Goal: Information Seeking & Learning: Learn about a topic

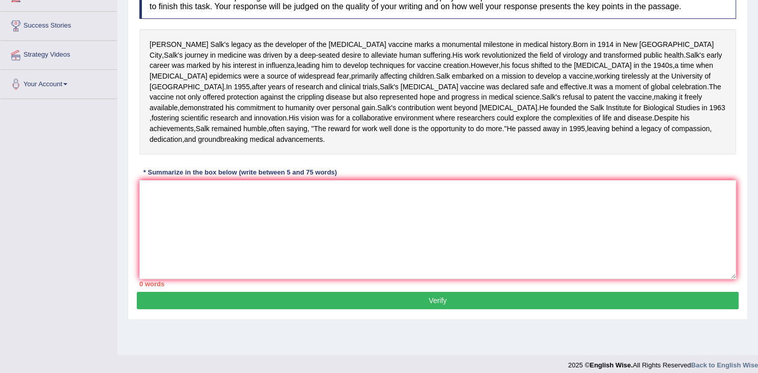
scroll to position [161, 0]
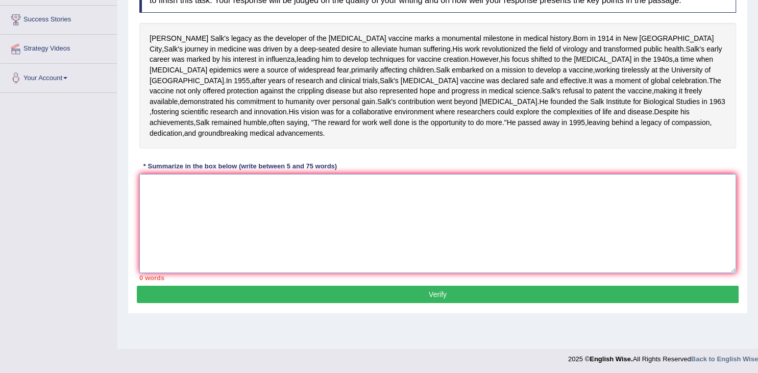
click at [211, 246] on textarea at bounding box center [437, 223] width 597 height 99
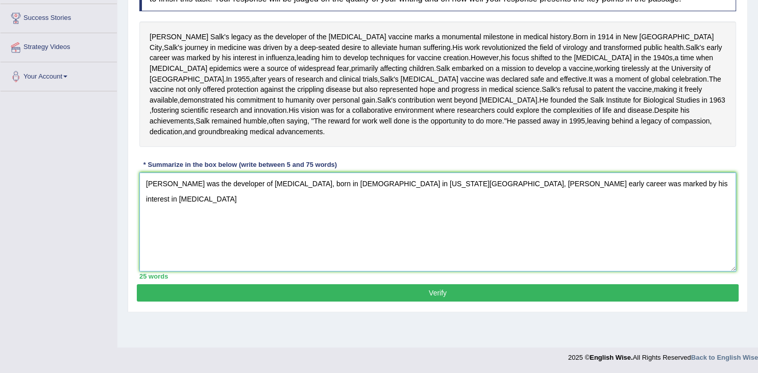
scroll to position [0, 0]
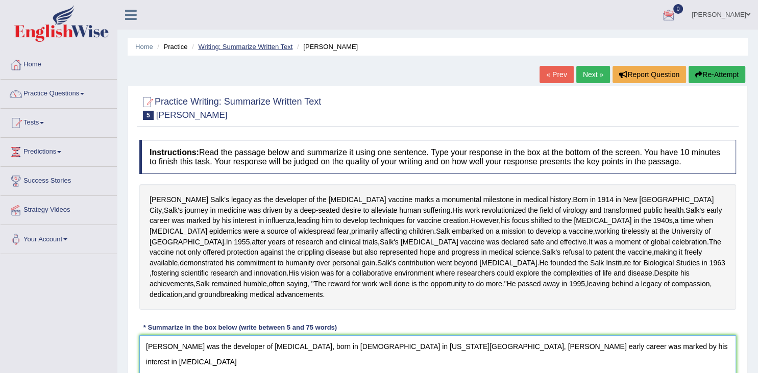
type textarea "Jonas Salk's was the developer of polio vaccine, born in 1914 in New York City,…"
click at [230, 44] on link "Writing: Summarize Written Text" at bounding box center [245, 47] width 94 height 8
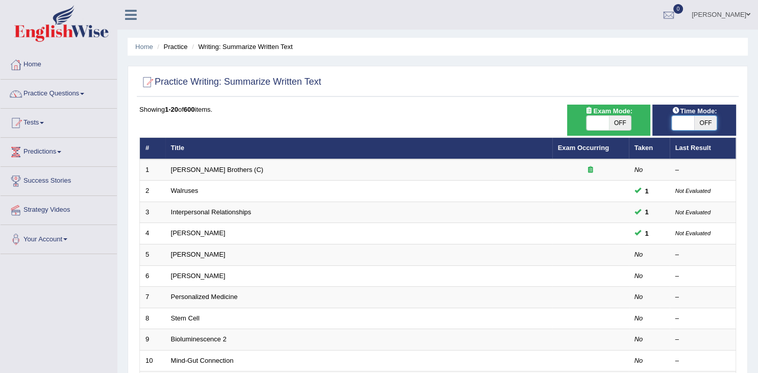
click at [676, 125] on span at bounding box center [683, 123] width 22 height 14
checkbox input "true"
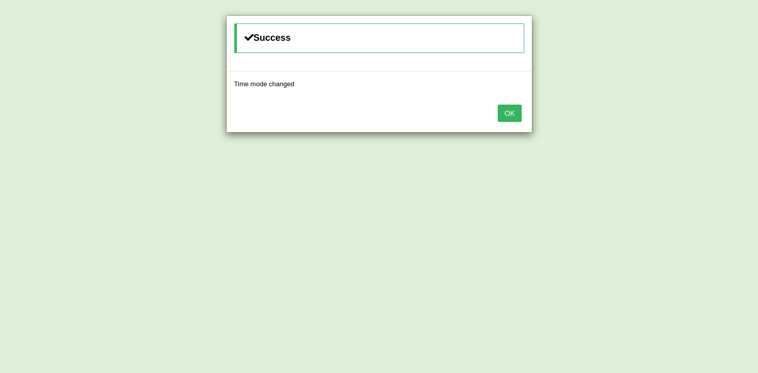
click at [503, 117] on button "OK" at bounding box center [509, 113] width 23 height 17
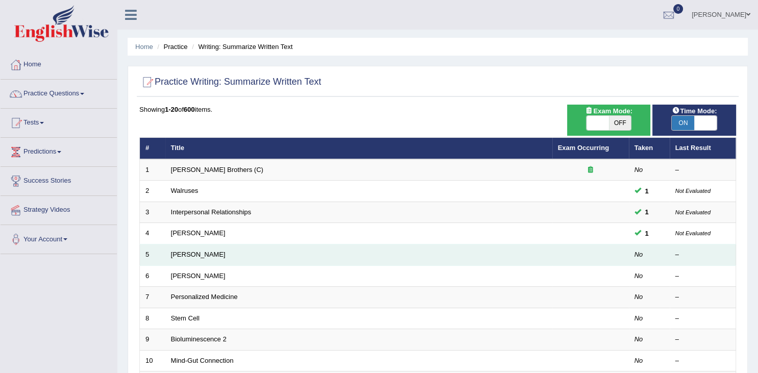
click at [356, 261] on td "Jonas Salk" at bounding box center [358, 254] width 387 height 21
click at [195, 252] on link "Jonas Salk" at bounding box center [198, 255] width 55 height 8
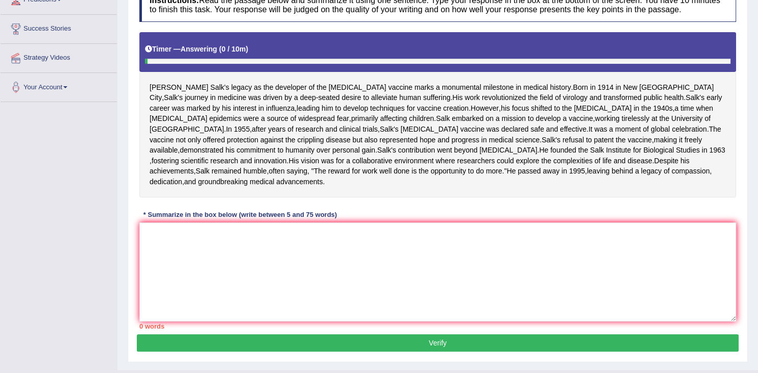
scroll to position [161, 0]
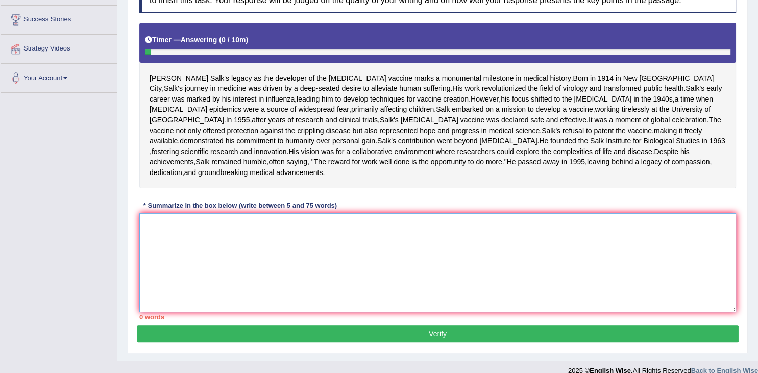
click at [230, 285] on textarea at bounding box center [437, 262] width 597 height 99
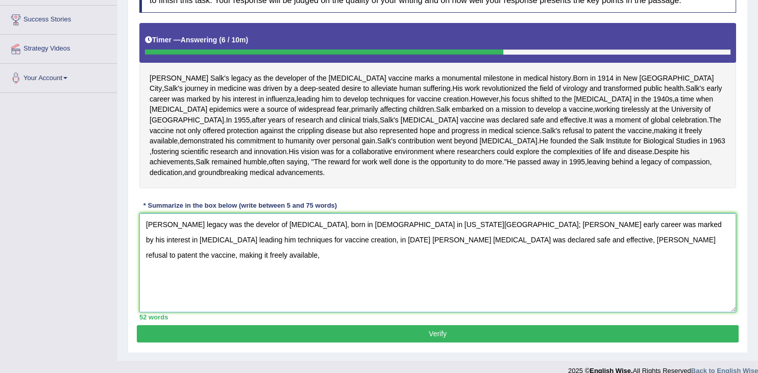
click at [571, 303] on textarea "Jonas Salk's legacy was the develor of polio vaccine, born in 1914 in New York …" at bounding box center [437, 262] width 597 height 99
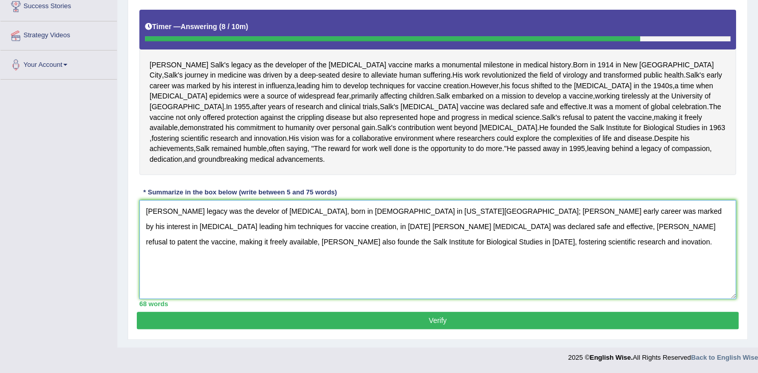
scroll to position [236, 0]
type textarea "Jonas Salk's legacy was the develor of polio vaccine, born in 1914 in New York …"
click at [665, 317] on button "Verify" at bounding box center [438, 320] width 602 height 17
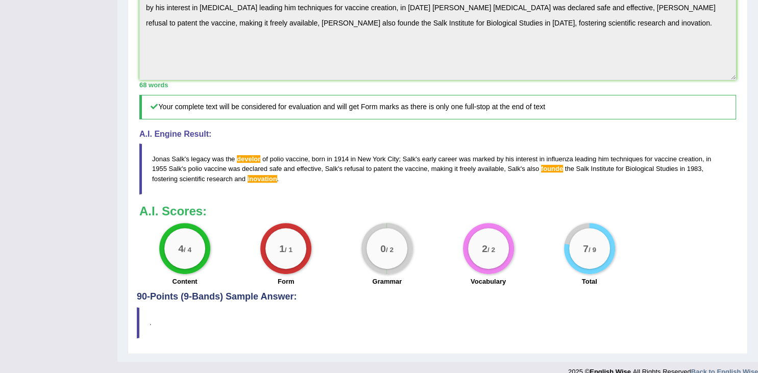
scroll to position [0, 0]
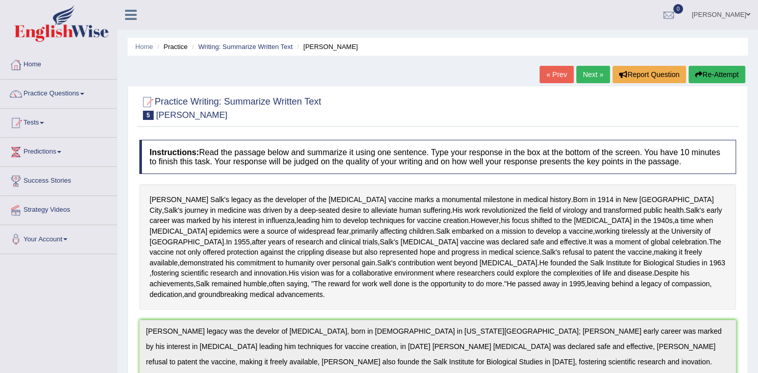
click at [590, 72] on link "Next »" at bounding box center [593, 74] width 34 height 17
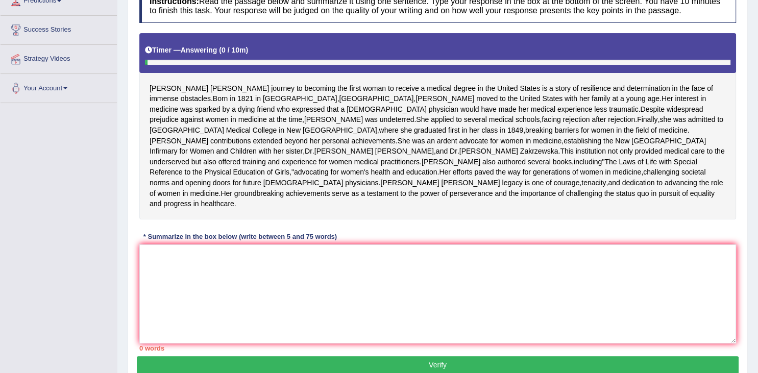
scroll to position [161, 0]
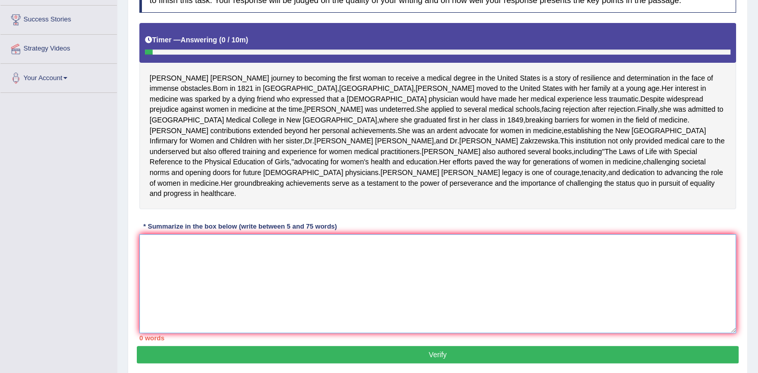
click at [321, 285] on textarea at bounding box center [437, 283] width 597 height 99
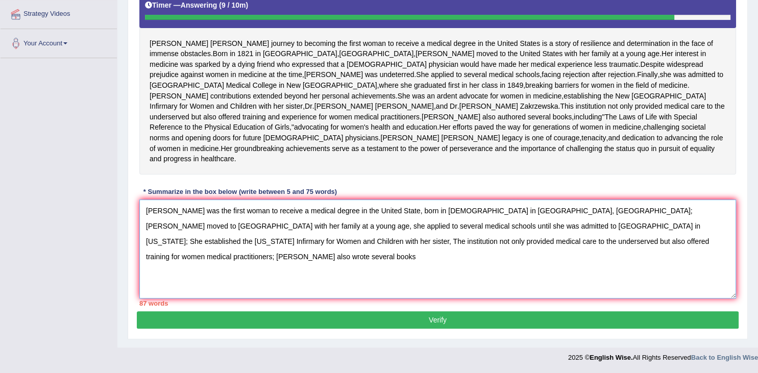
scroll to position [182, 0]
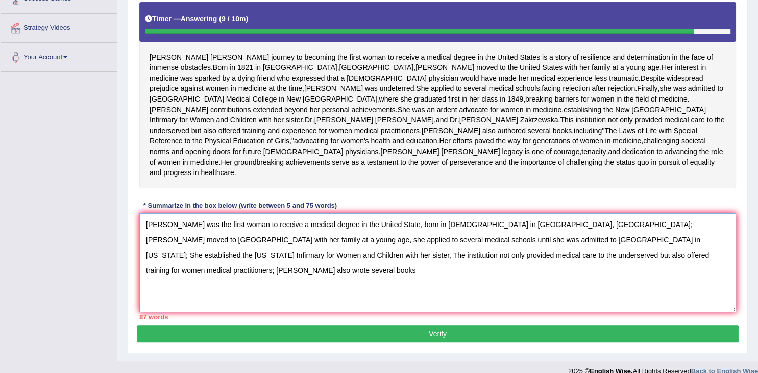
click at [300, 276] on textarea "Elizabeth Blackwell was the first woman to receive a medical degree in the Unit…" at bounding box center [437, 262] width 597 height 99
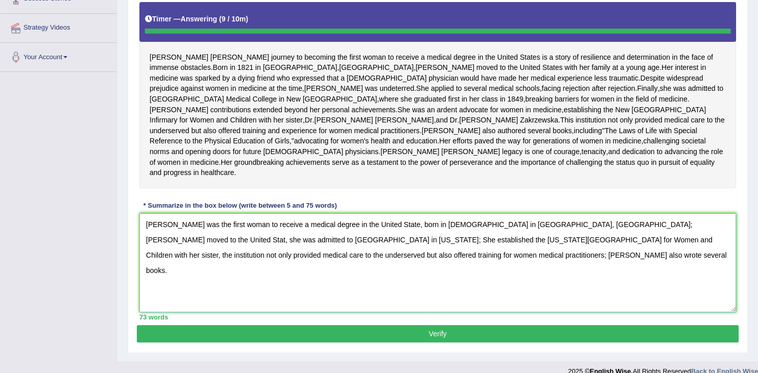
type textarea "Elizabeth Blackwell was the first woman to receive a medical degree in the Unit…"
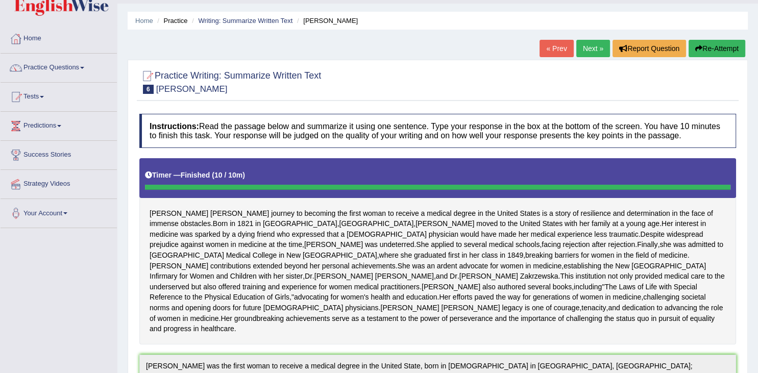
scroll to position [0, 0]
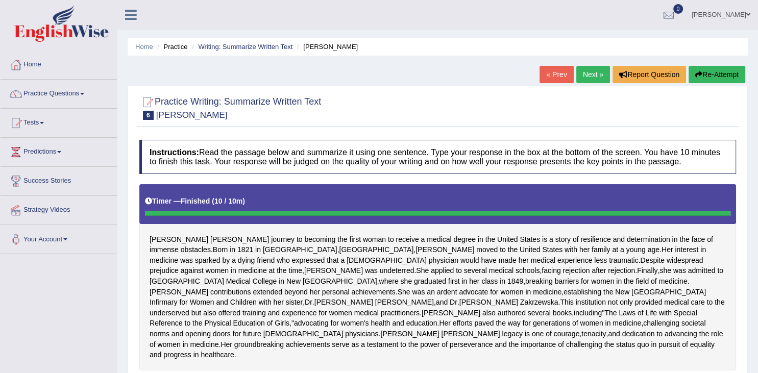
click at [580, 72] on link "Next »" at bounding box center [593, 74] width 34 height 17
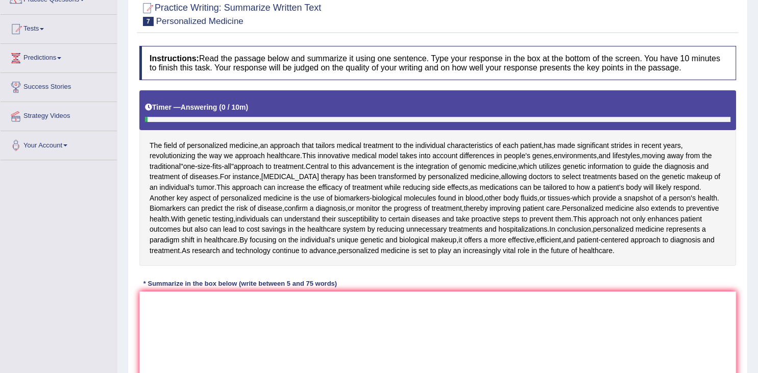
scroll to position [108, 0]
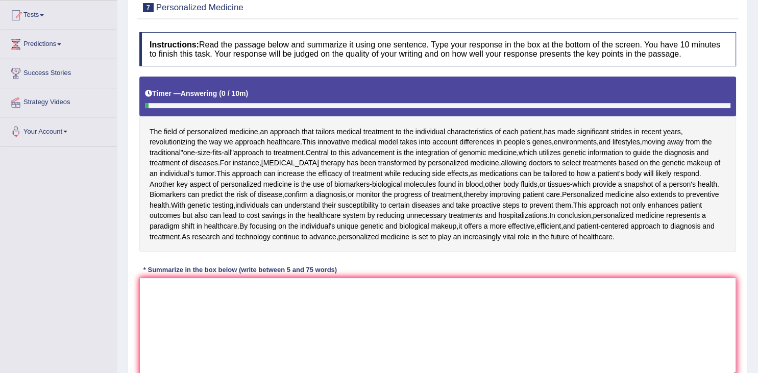
click at [408, 299] on textarea at bounding box center [437, 327] width 597 height 99
click at [256, 293] on textarea at bounding box center [437, 327] width 597 height 99
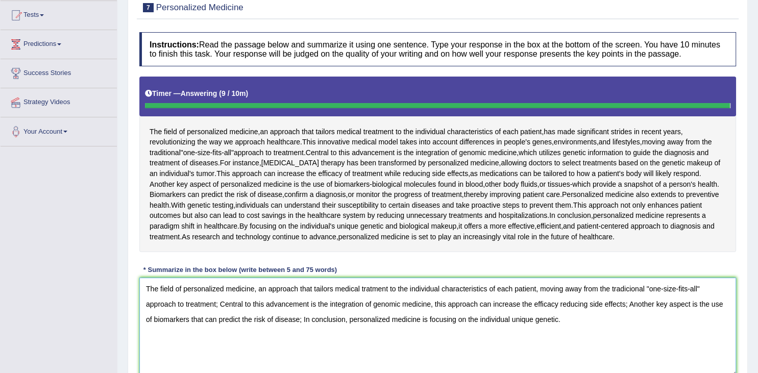
type textarea "The field of personalized medicine, an approach that tailors medical tratment t…"
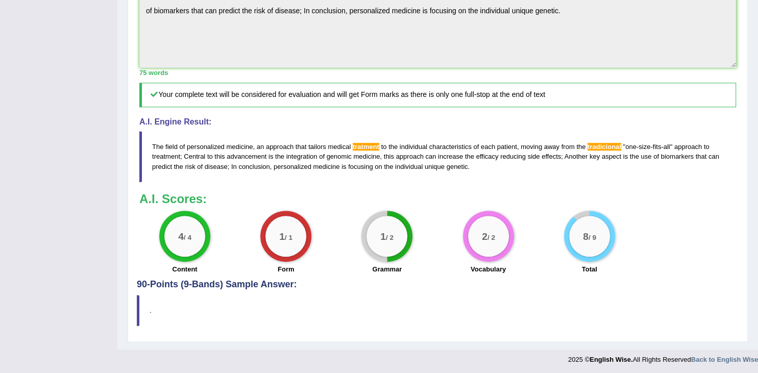
scroll to position [46, 0]
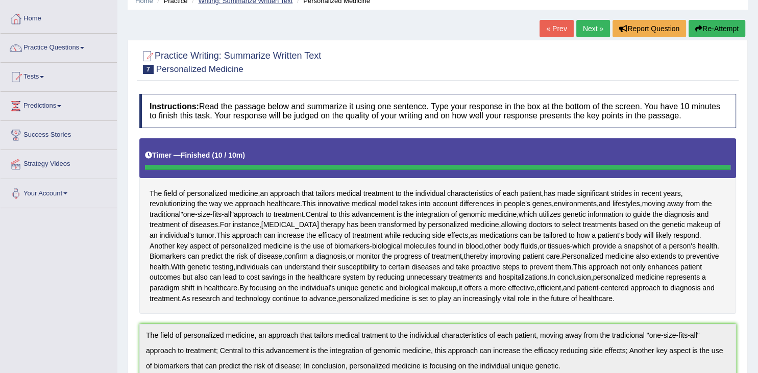
click at [254, 4] on link "Writing: Summarize Written Text" at bounding box center [245, 1] width 94 height 8
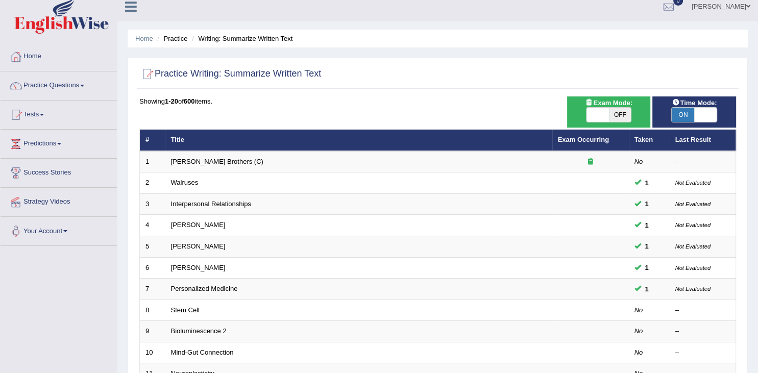
scroll to position [6, 0]
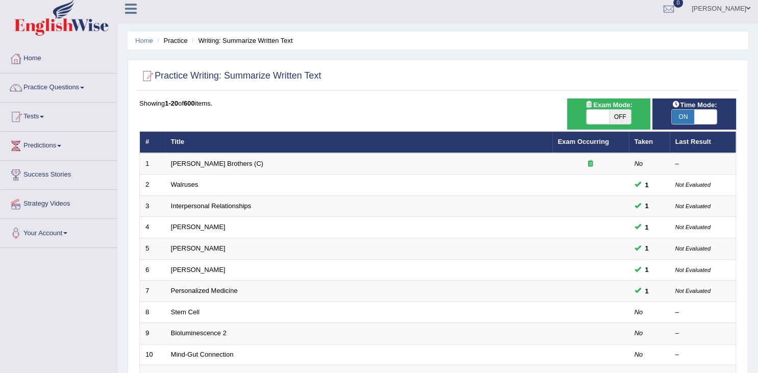
click at [619, 110] on span "OFF" at bounding box center [620, 117] width 22 height 14
checkbox input "true"
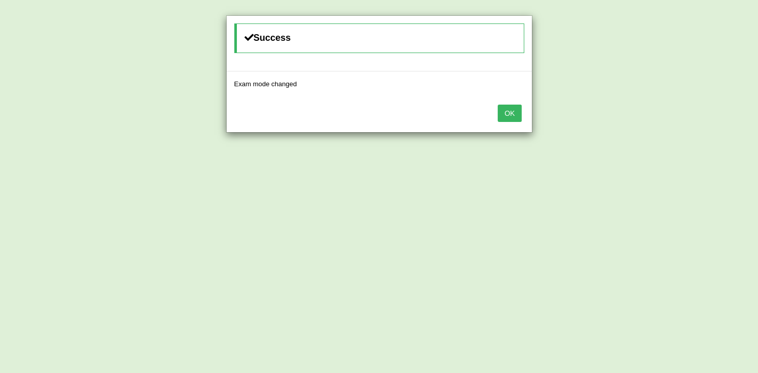
click at [511, 113] on button "OK" at bounding box center [509, 113] width 23 height 17
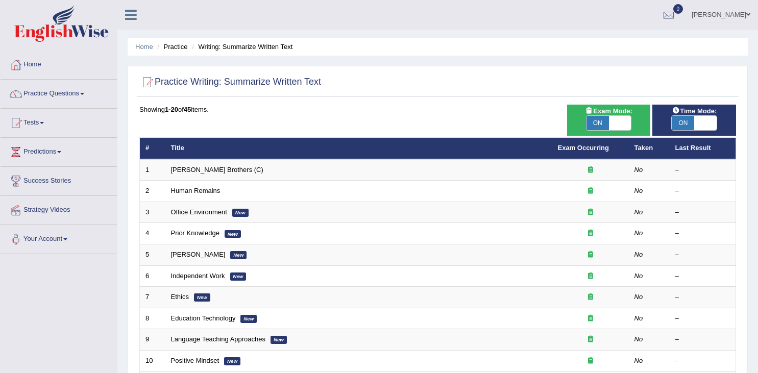
scroll to position [6, 0]
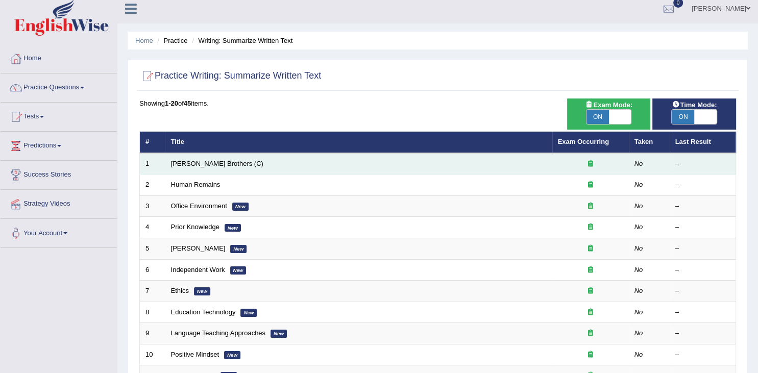
click at [364, 165] on td "[PERSON_NAME] Brothers (C)" at bounding box center [358, 163] width 387 height 21
click at [185, 163] on link "Wright Brothers (C)" at bounding box center [217, 164] width 92 height 8
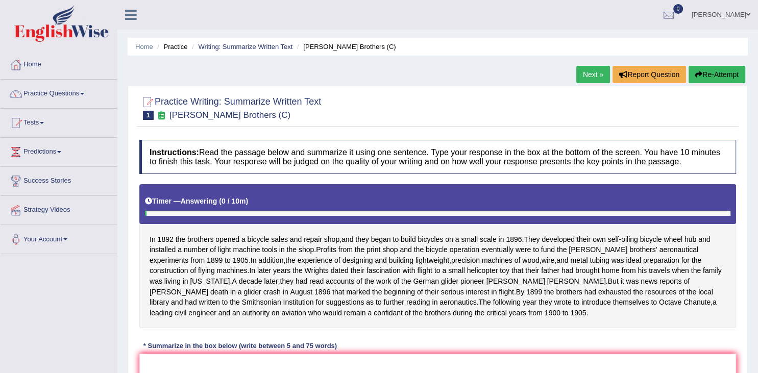
click at [279, 300] on div "In 1892 the brothers opened a bicycle sales and repair shop , and they began to…" at bounding box center [437, 256] width 597 height 144
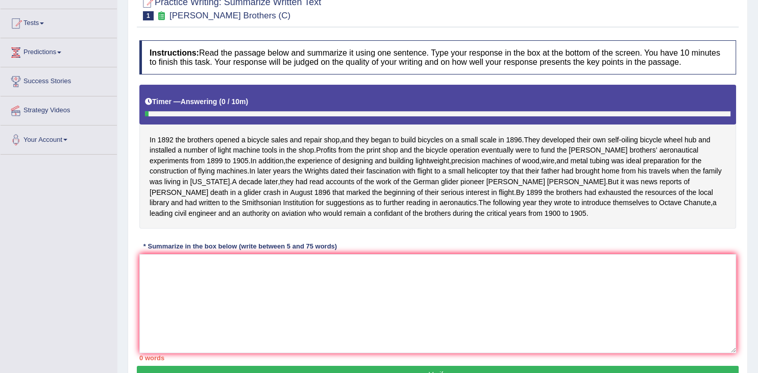
scroll to position [161, 0]
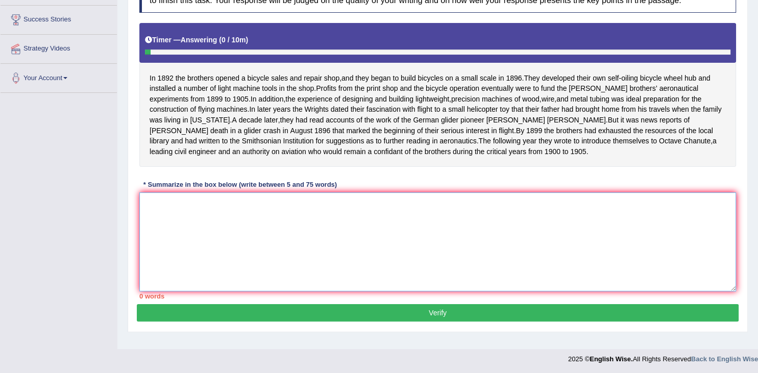
click at [320, 241] on textarea at bounding box center [437, 241] width 597 height 99
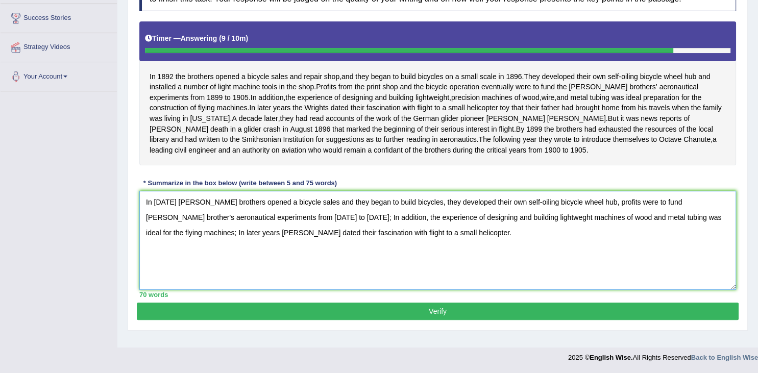
scroll to position [173, 0]
type textarea "In 1892 Wright brothers opened a bicycle sales and they began to build bicycles…"
click at [628, 320] on button "Verify" at bounding box center [438, 311] width 602 height 17
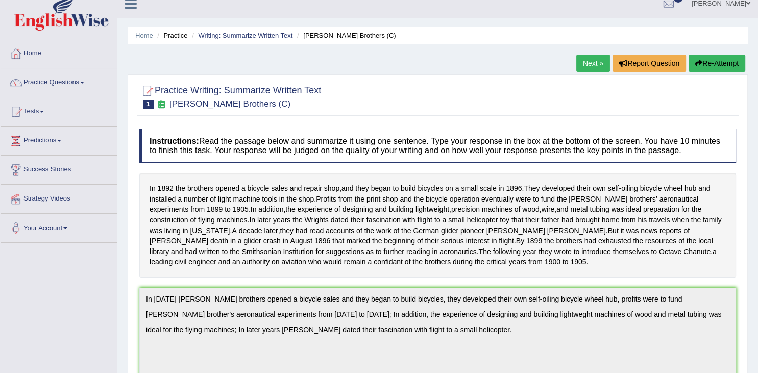
scroll to position [0, 0]
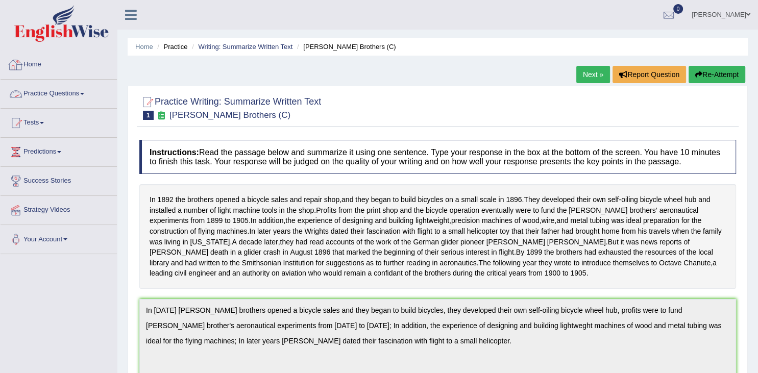
click at [53, 94] on link "Practice Questions" at bounding box center [59, 93] width 116 height 26
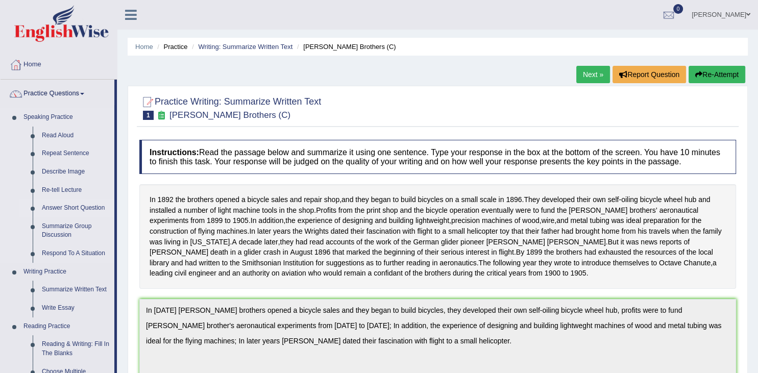
click at [64, 204] on link "Answer Short Question" at bounding box center [75, 208] width 77 height 18
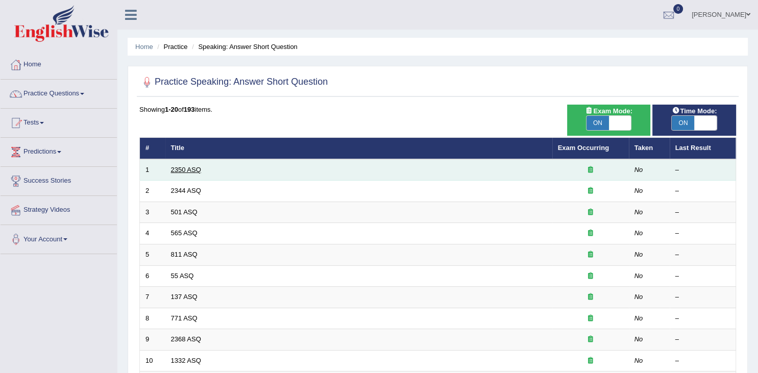
click at [188, 167] on link "2350 ASQ" at bounding box center [186, 170] width 30 height 8
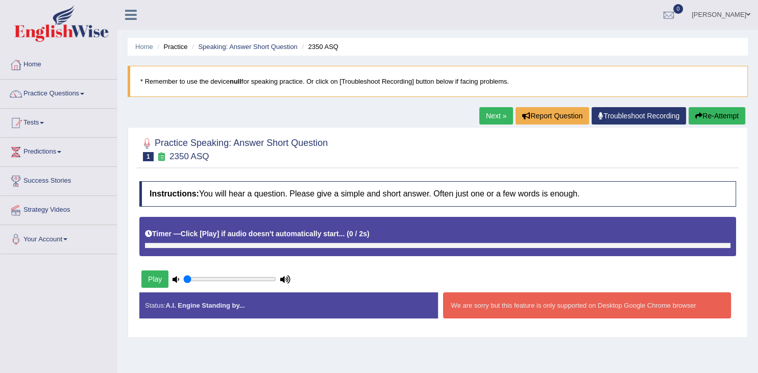
click at [155, 281] on button "Play" at bounding box center [154, 279] width 27 height 17
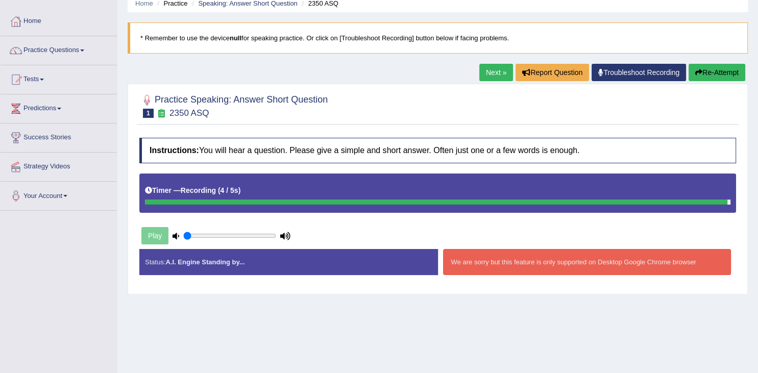
scroll to position [54, 0]
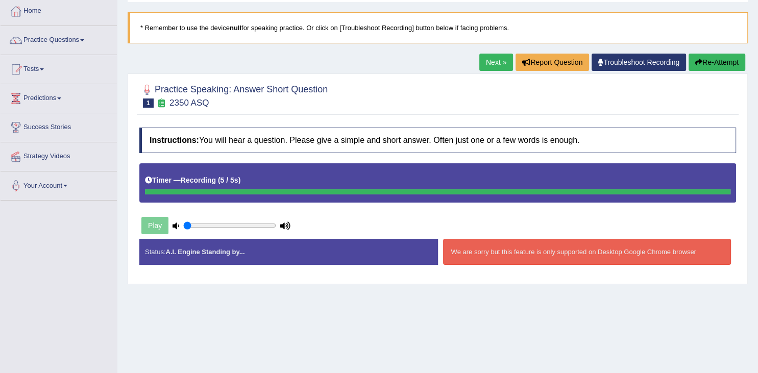
click at [156, 227] on div "Play" at bounding box center [215, 226] width 153 height 26
click at [701, 60] on button "Re-Attempt" at bounding box center [717, 62] width 57 height 17
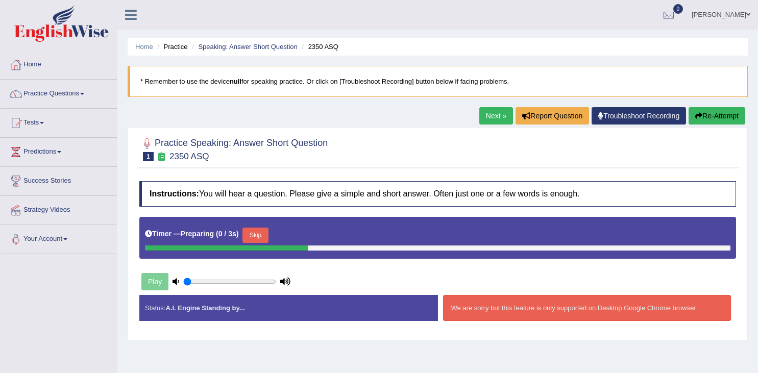
scroll to position [54, 0]
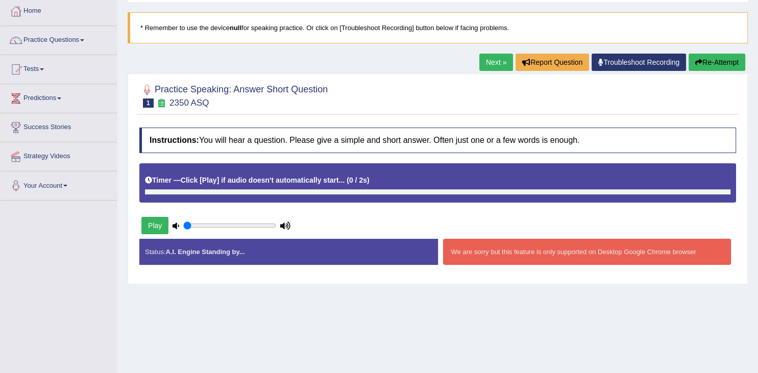
click at [156, 231] on button "Play" at bounding box center [154, 225] width 27 height 17
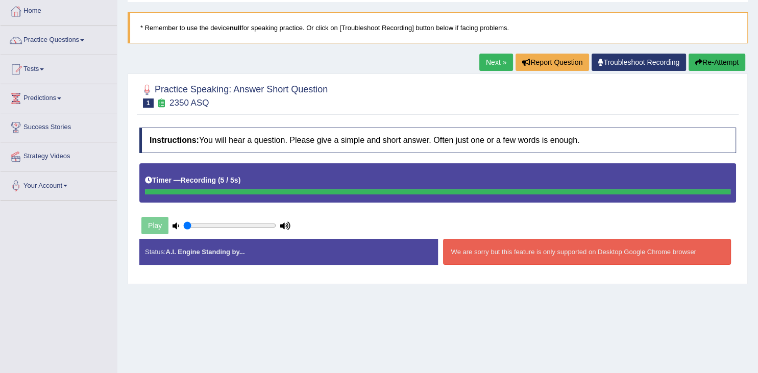
click at [494, 62] on link "Next »" at bounding box center [496, 62] width 34 height 17
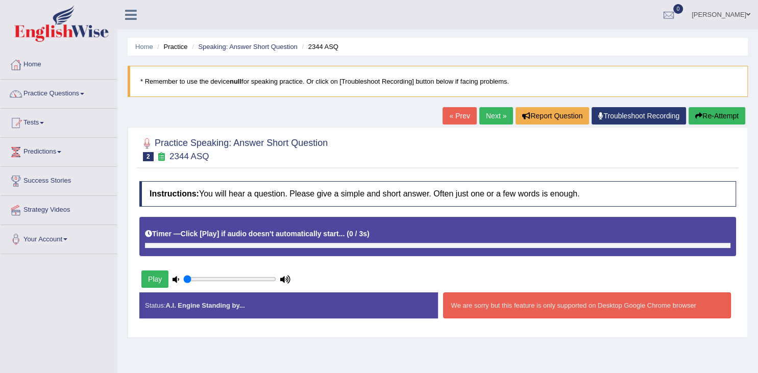
click at [161, 282] on button "Play" at bounding box center [154, 279] width 27 height 17
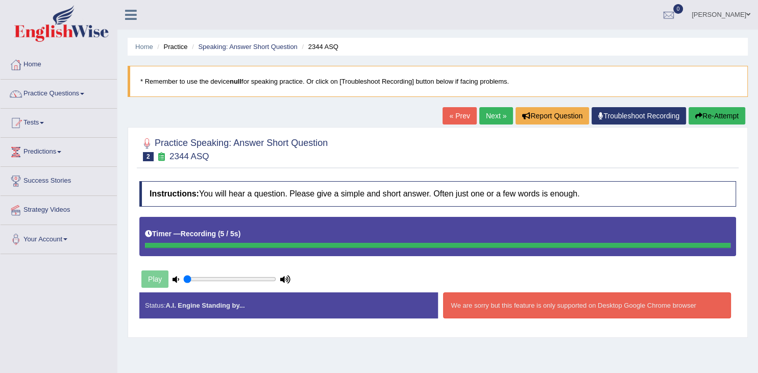
click at [379, 282] on div "Play" at bounding box center [286, 279] width 304 height 26
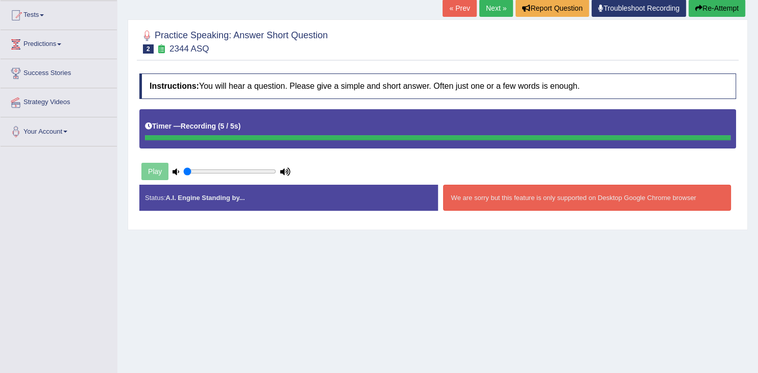
scroll to position [135, 0]
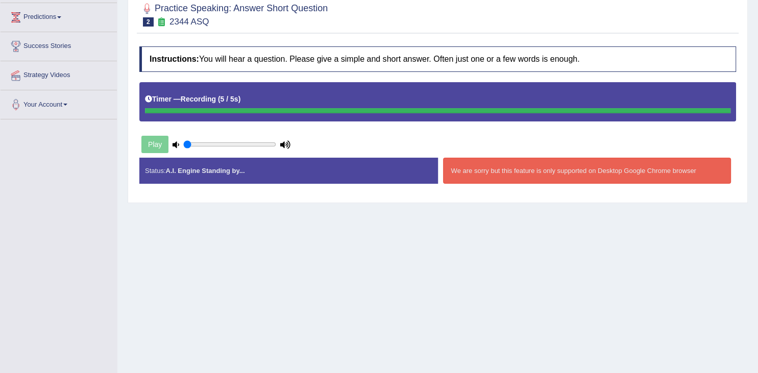
drag, startPoint x: 756, startPoint y: 373, endPoint x: 379, endPoint y: 166, distance: 430.1
click at [72, 14] on link "Predictions" at bounding box center [59, 16] width 116 height 26
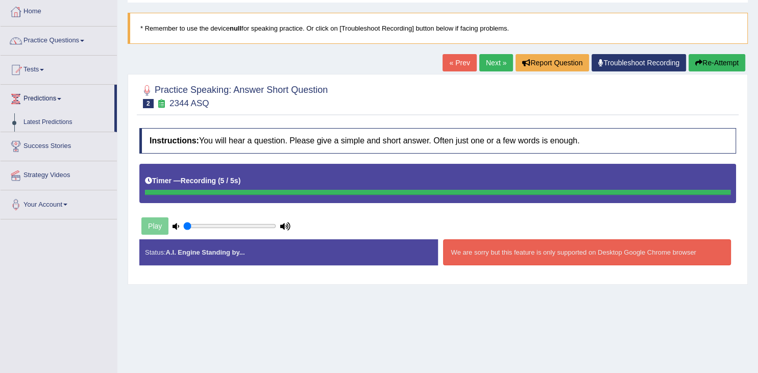
scroll to position [0, 0]
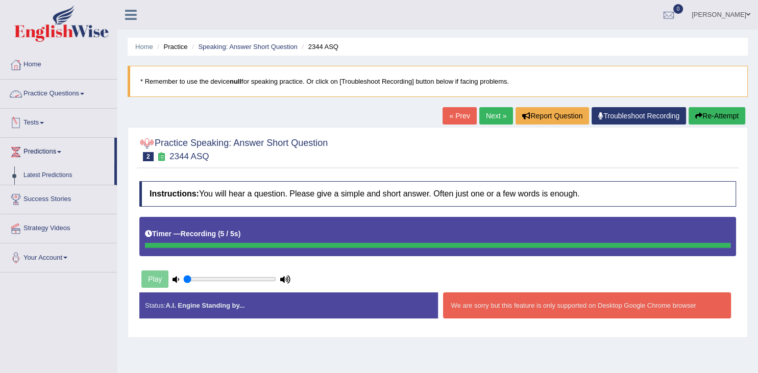
click at [90, 92] on link "Practice Questions" at bounding box center [59, 93] width 116 height 26
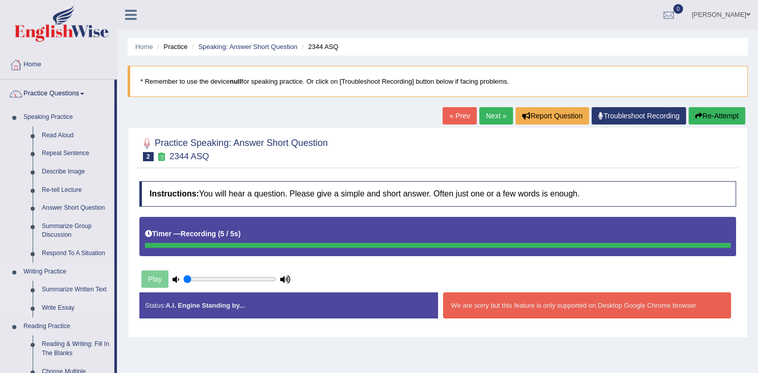
click at [63, 290] on link "Summarize Written Text" at bounding box center [75, 290] width 77 height 18
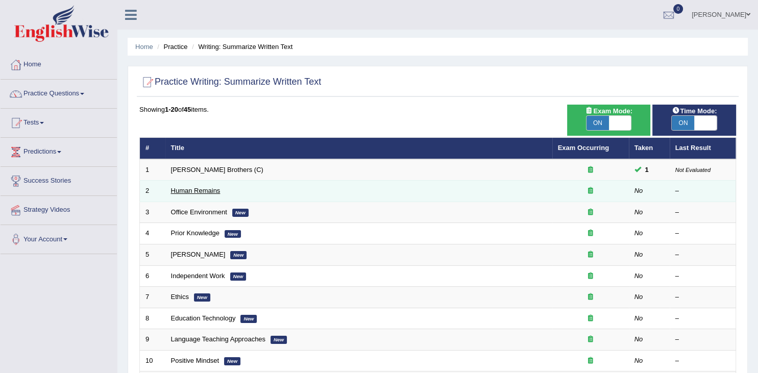
click at [191, 194] on link "Human Remains" at bounding box center [196, 191] width 50 height 8
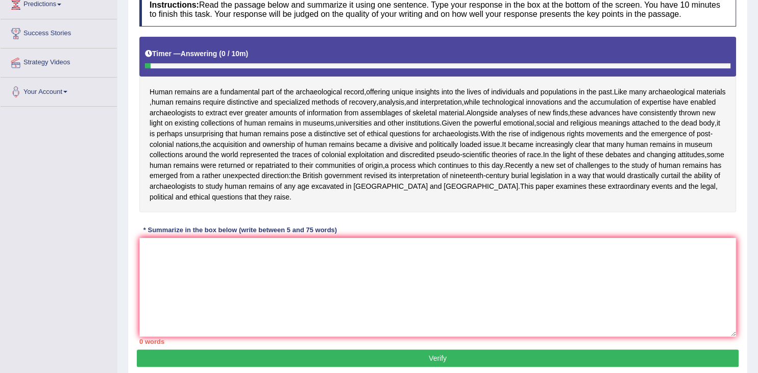
scroll to position [149, 0]
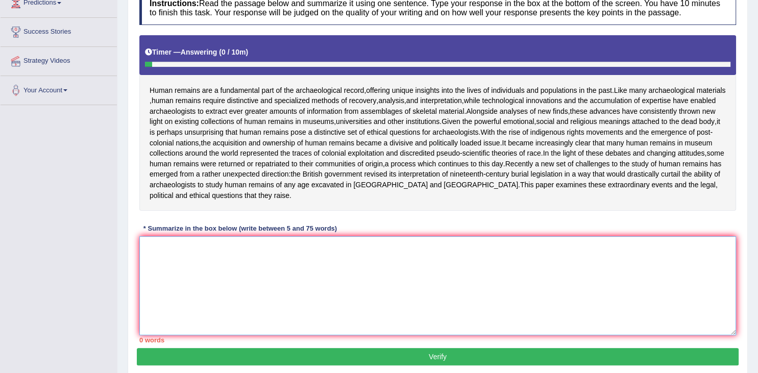
click at [360, 274] on textarea at bounding box center [437, 285] width 597 height 99
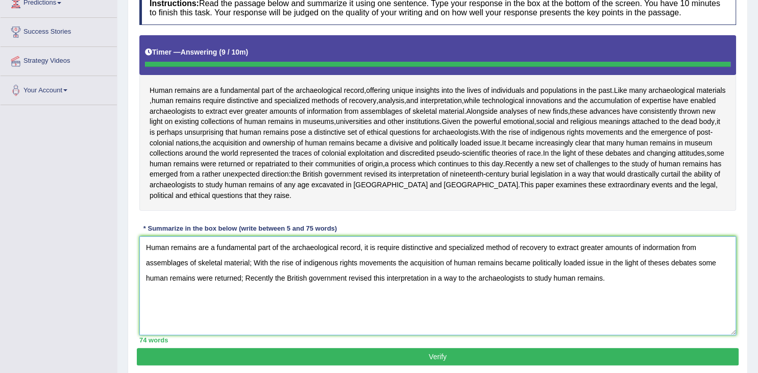
type textarea "Human remains are a fundamental part of the archaeological record, it is requir…"
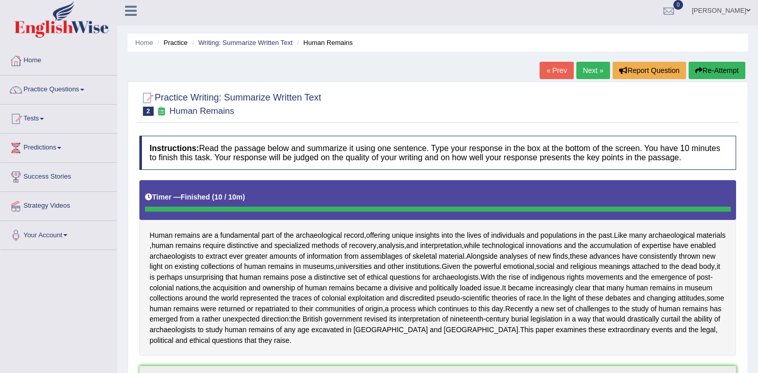
scroll to position [0, 0]
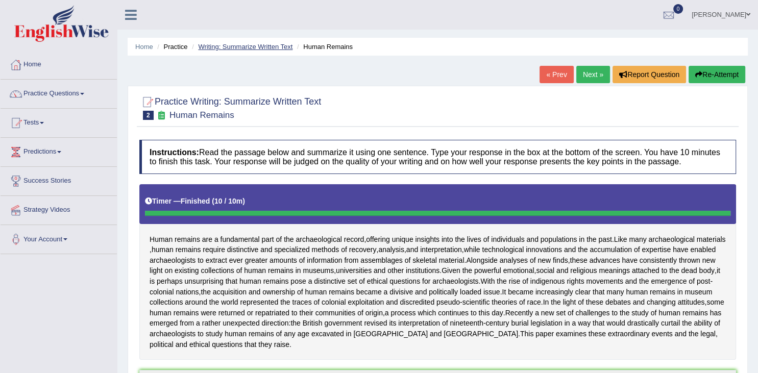
click at [261, 44] on link "Writing: Summarize Written Text" at bounding box center [245, 47] width 94 height 8
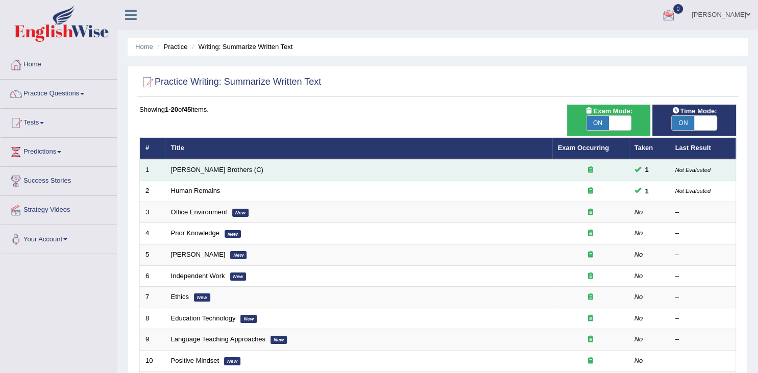
click at [526, 176] on td "[PERSON_NAME] Brothers (C)" at bounding box center [358, 169] width 387 height 21
click at [691, 166] on em "Not Evaluated" at bounding box center [692, 170] width 35 height 8
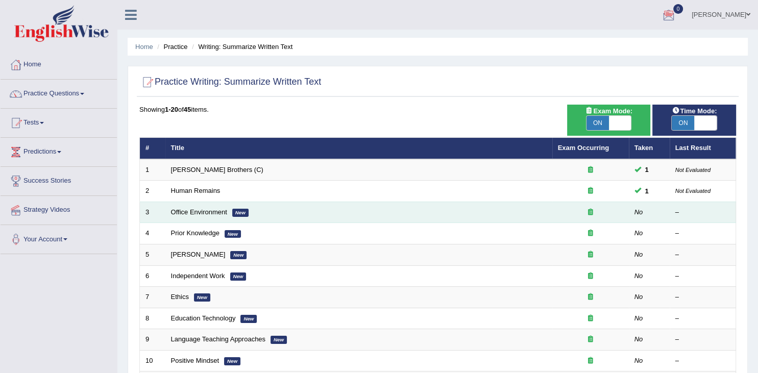
click at [438, 212] on td "Office Environment New" at bounding box center [358, 212] width 387 height 21
click at [208, 211] on link "Office Environment" at bounding box center [199, 212] width 56 height 8
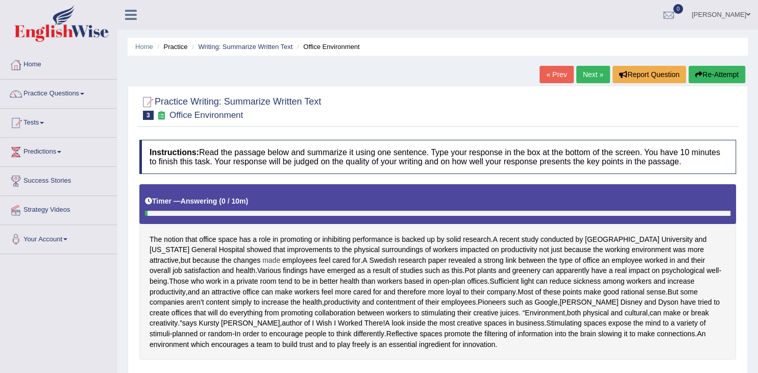
click at [262, 256] on span "made" at bounding box center [271, 260] width 18 height 11
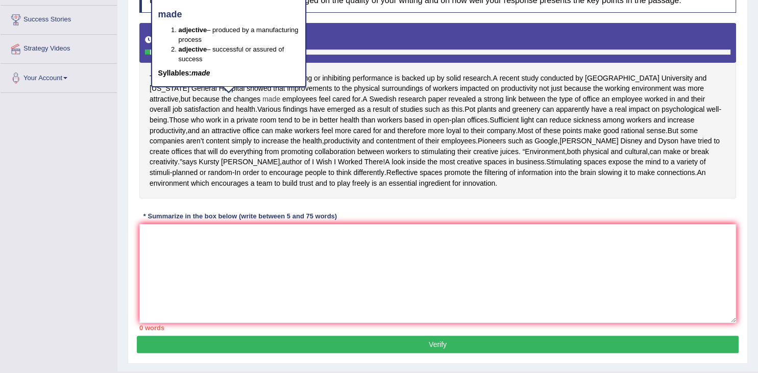
scroll to position [135, 0]
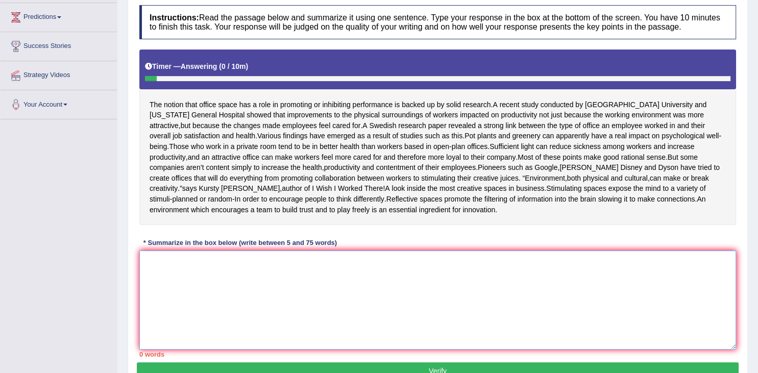
click at [212, 275] on textarea at bounding box center [437, 300] width 597 height 99
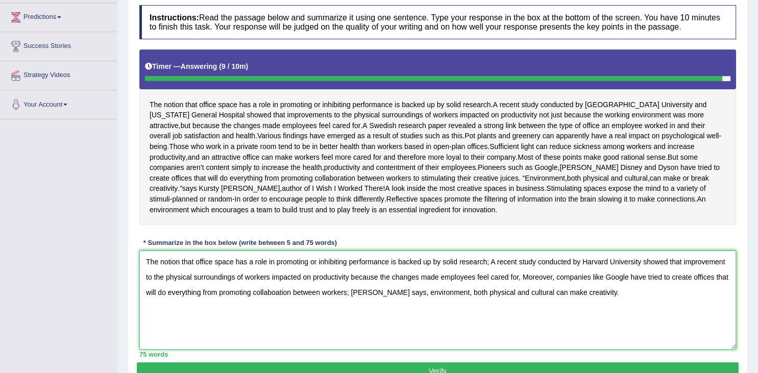
click at [523, 288] on textarea "The notion that office space has a role in promoting or inhibiting performance …" at bounding box center [437, 300] width 597 height 99
type textarea "The notion that office space has a role in promoting or inhibiting performance …"
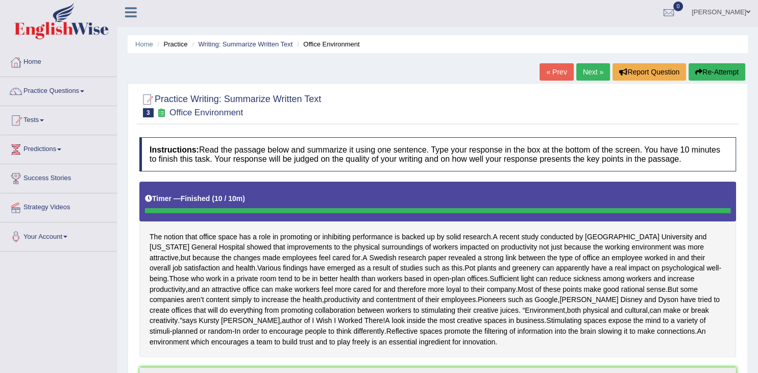
scroll to position [0, 0]
